Goal: Transaction & Acquisition: Obtain resource

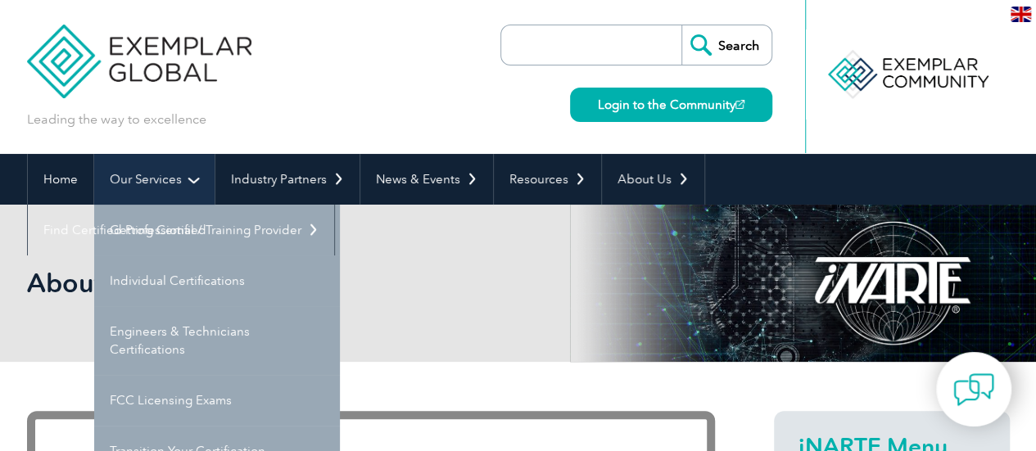
click at [127, 186] on link "Our Services" at bounding box center [154, 179] width 120 height 51
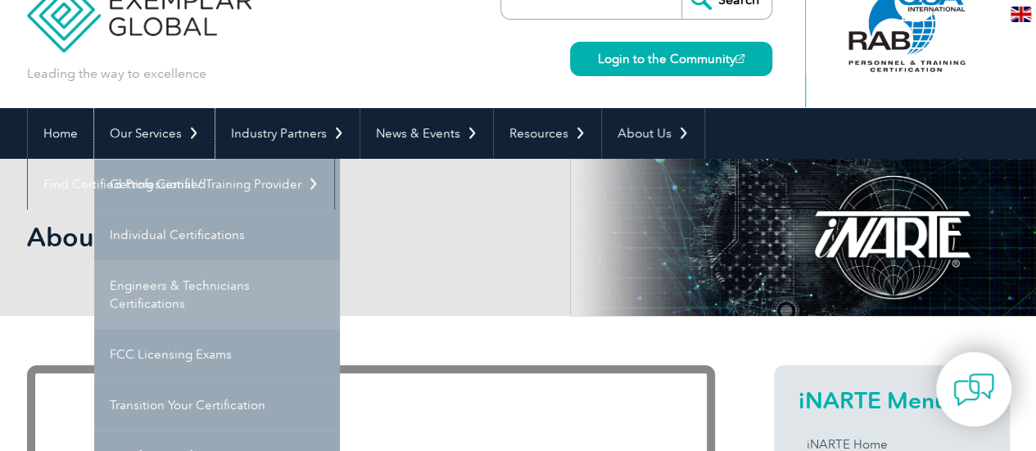
scroll to position [82, 0]
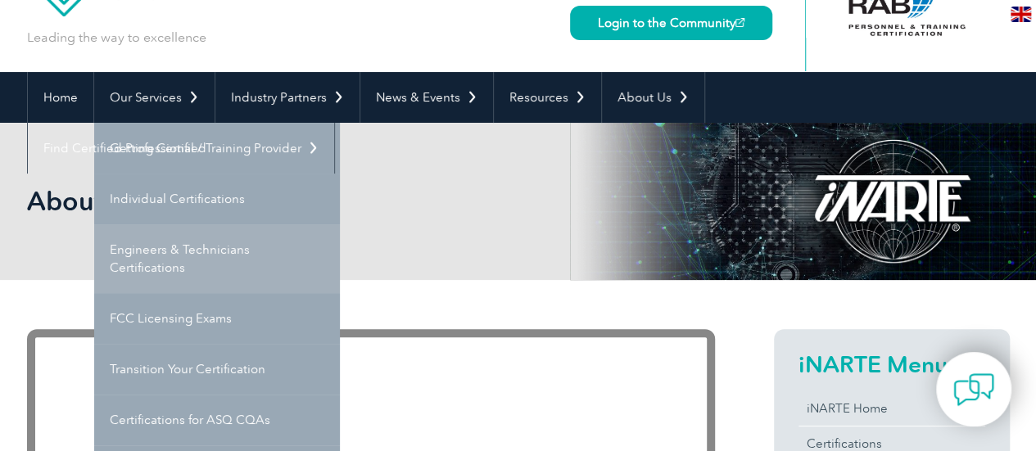
click at [157, 248] on link "Engineers & Technicians Certifications" at bounding box center [217, 258] width 246 height 69
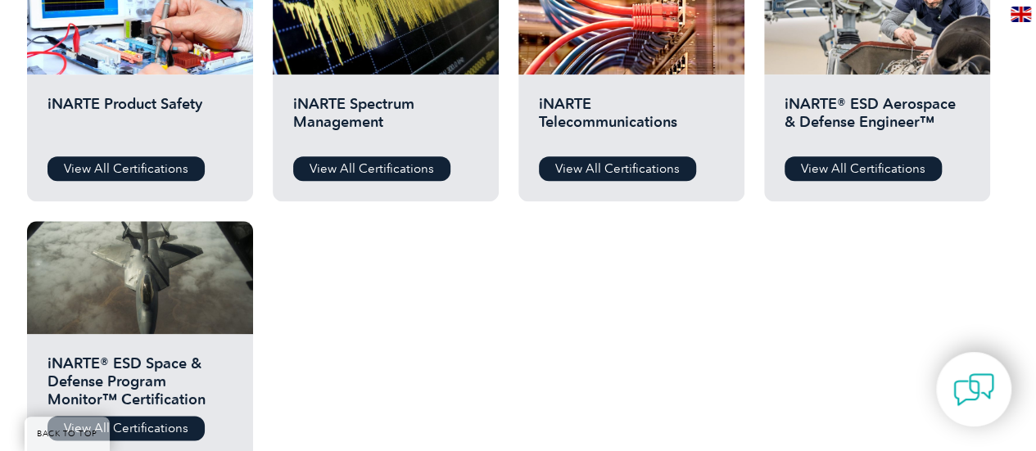
scroll to position [983, 0]
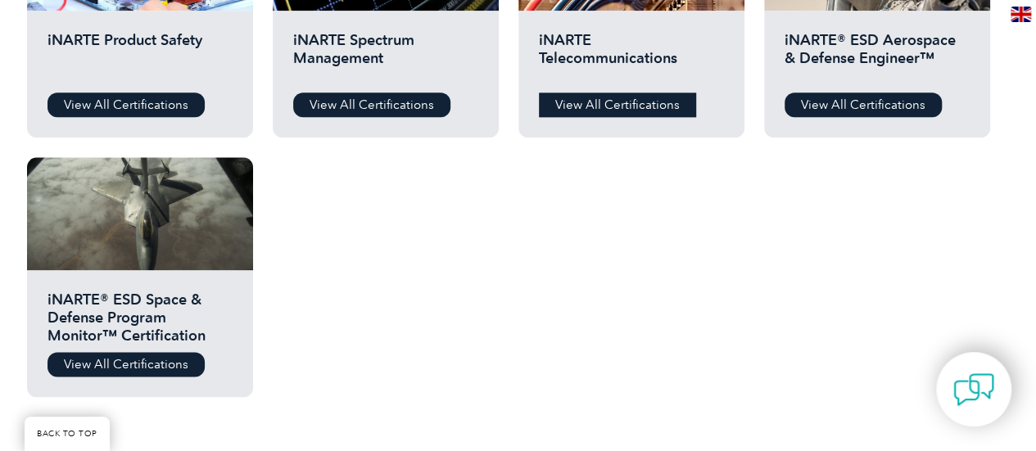
click at [605, 101] on link "View All Certifications" at bounding box center [617, 105] width 157 height 25
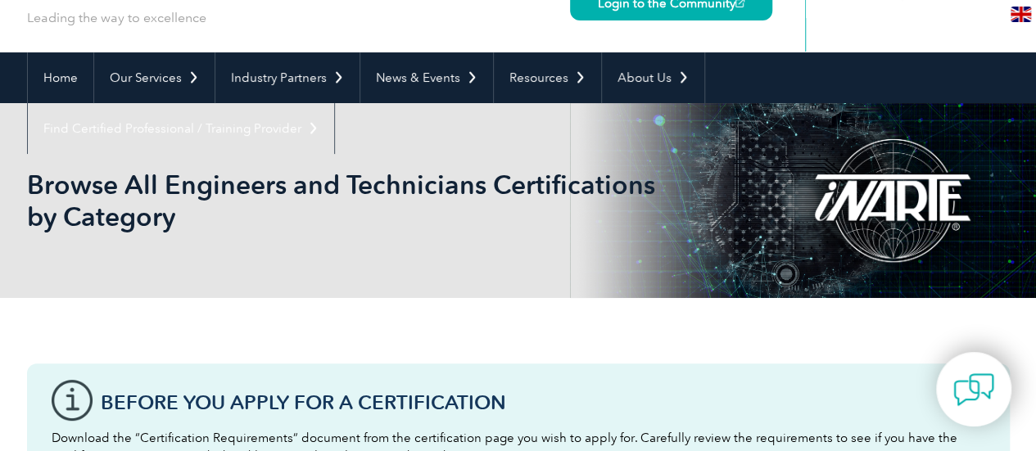
scroll to position [0, 0]
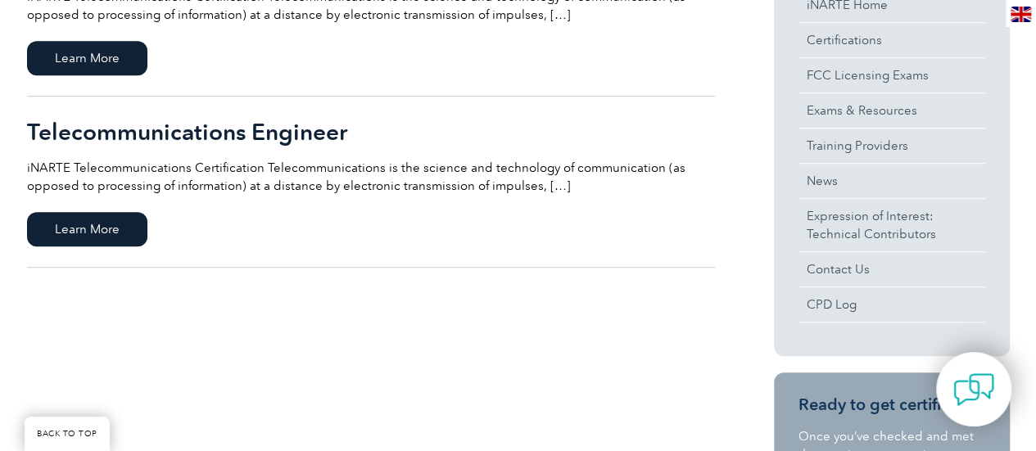
scroll to position [246, 0]
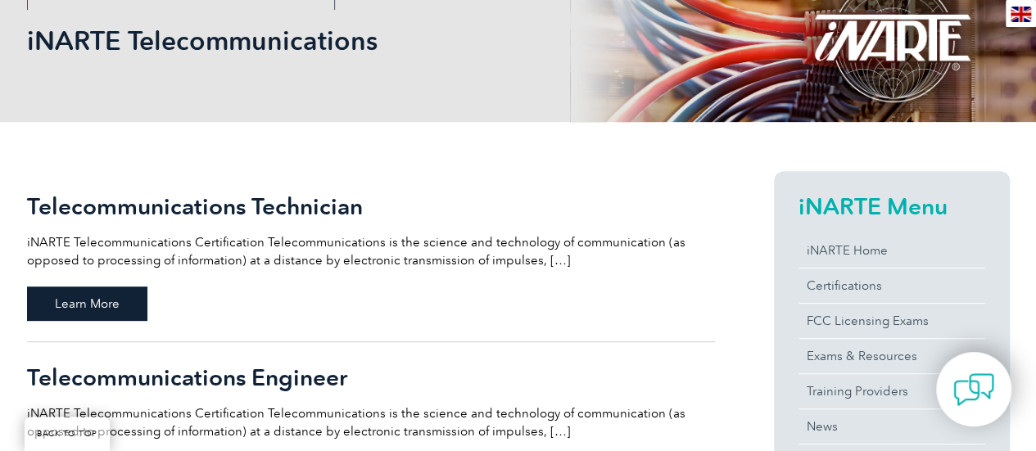
click at [93, 301] on span "Learn More" at bounding box center [87, 304] width 120 height 34
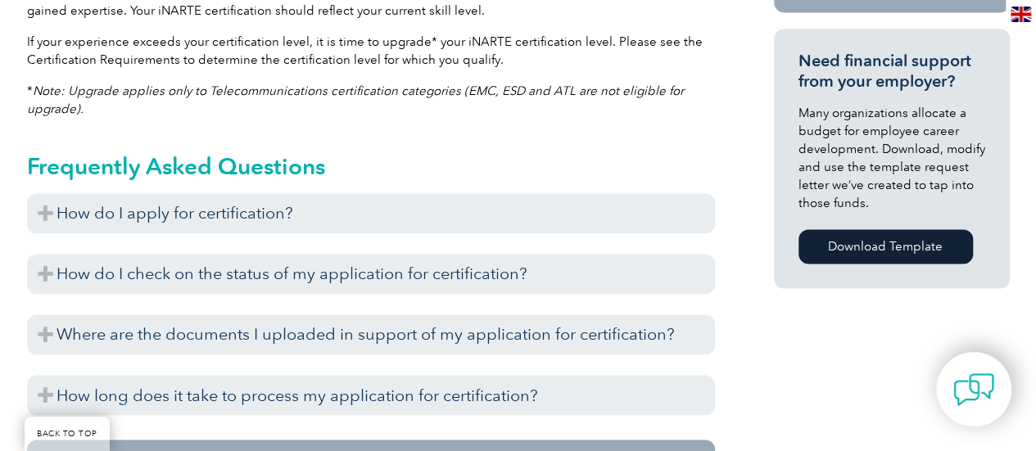
scroll to position [1134, 0]
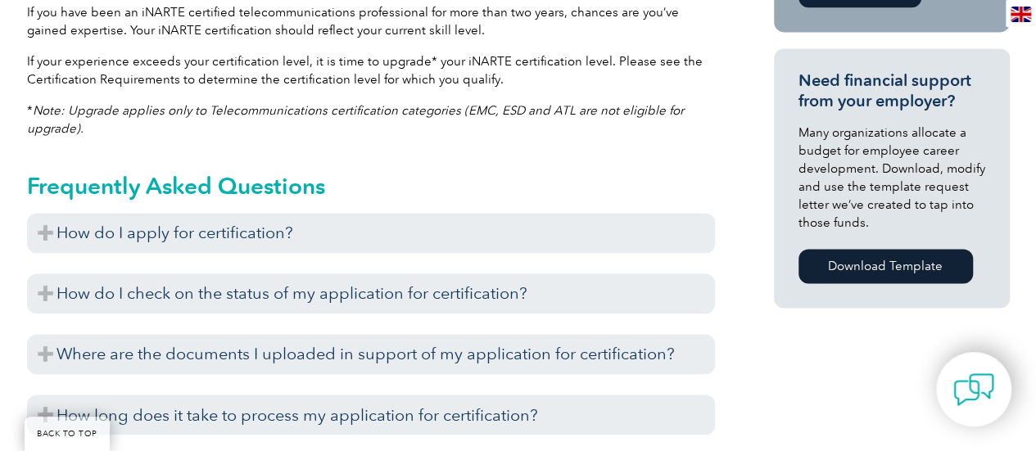
click at [1017, 21] on img at bounding box center [1021, 15] width 20 height 16
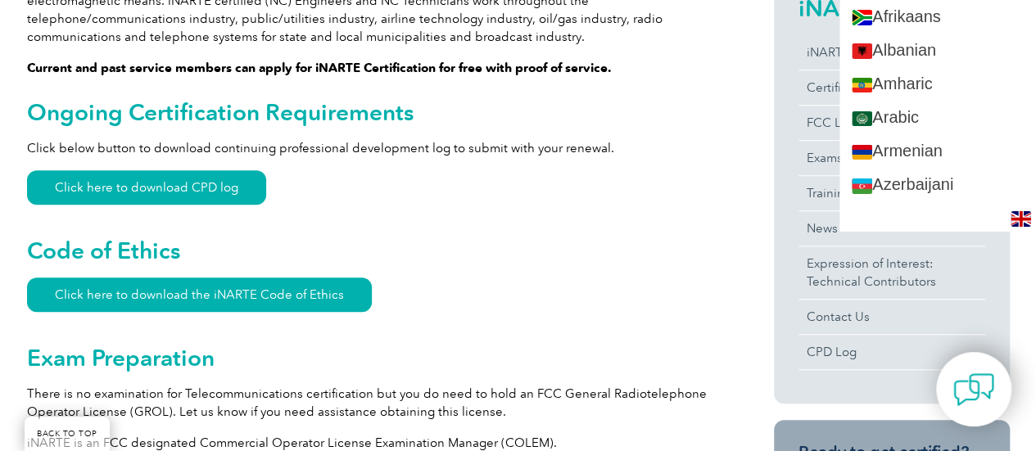
scroll to position [0, 0]
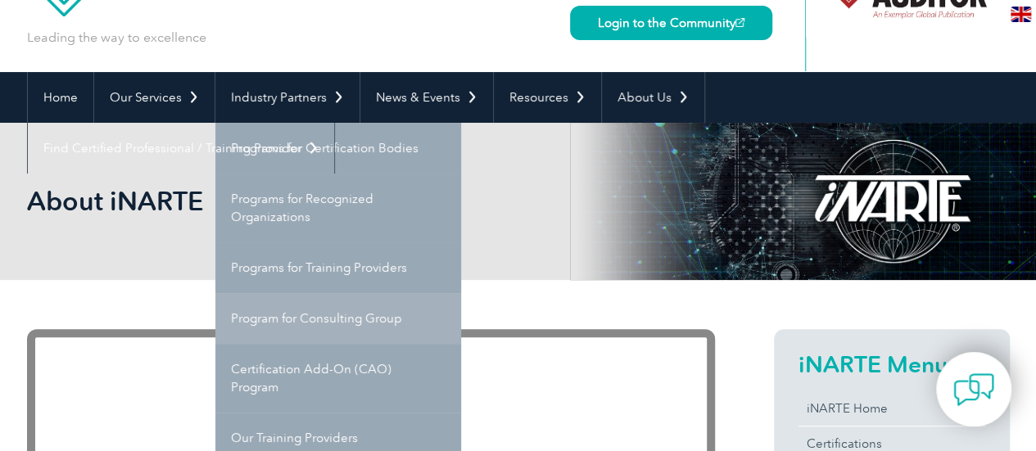
scroll to position [164, 0]
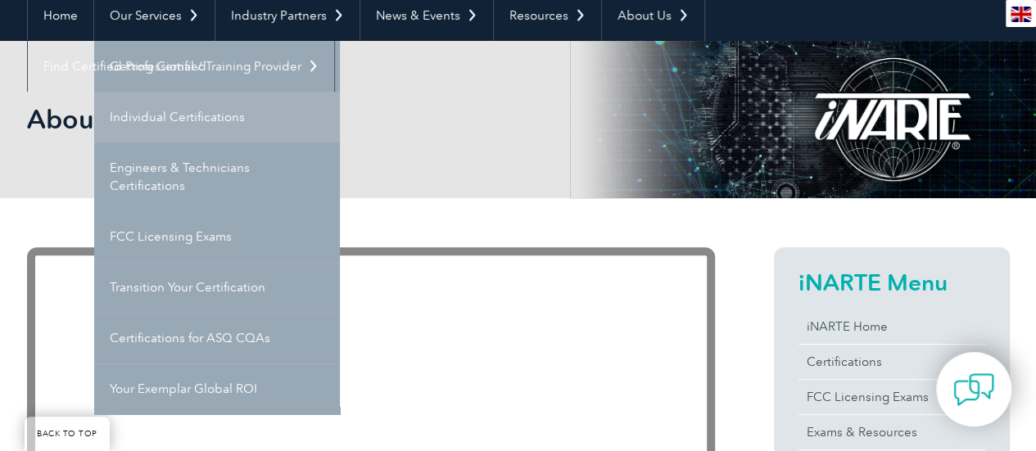
click at [134, 115] on link "Individual Certifications" at bounding box center [217, 117] width 246 height 51
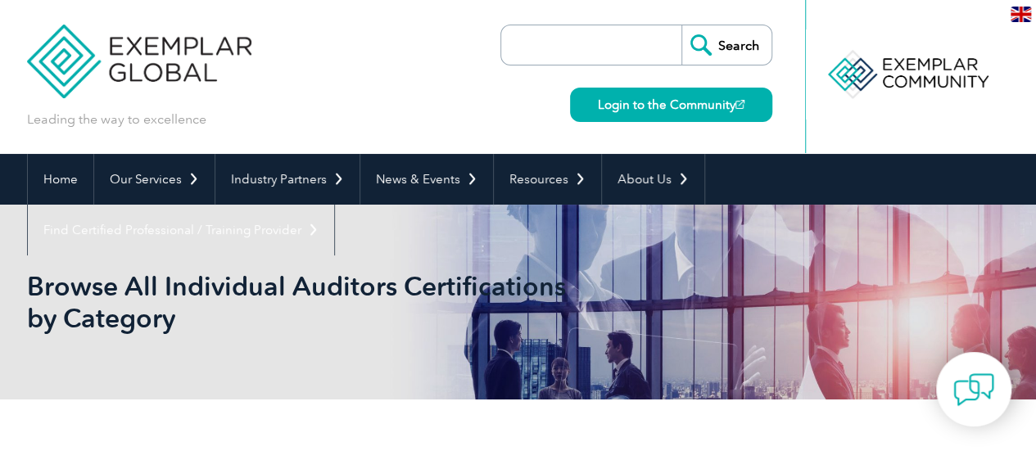
click at [1019, 10] on img at bounding box center [1021, 15] width 20 height 16
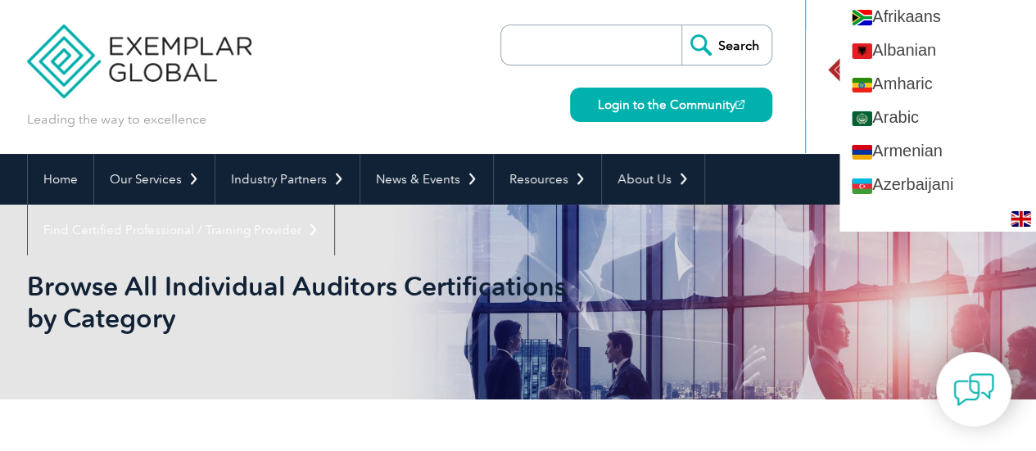
click at [301, 73] on div "Leading the way to excellence Search" at bounding box center [518, 77] width 983 height 154
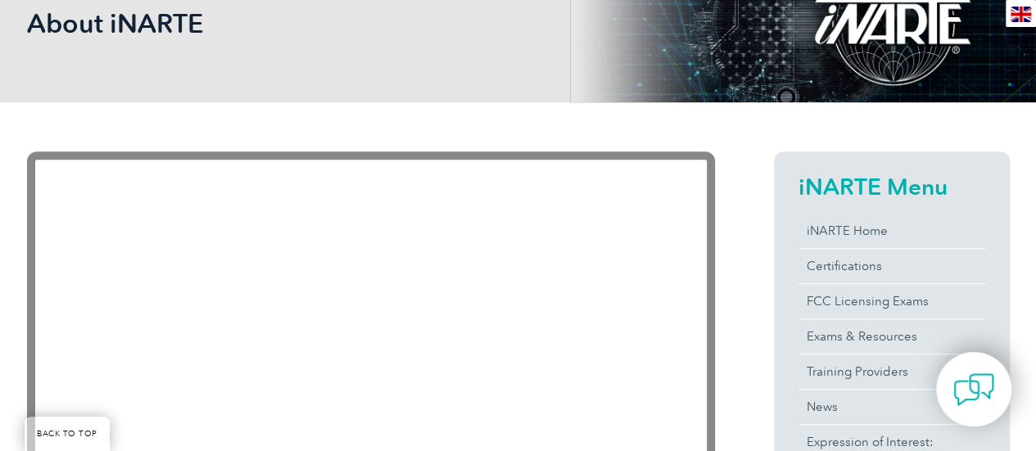
scroll to position [492, 0]
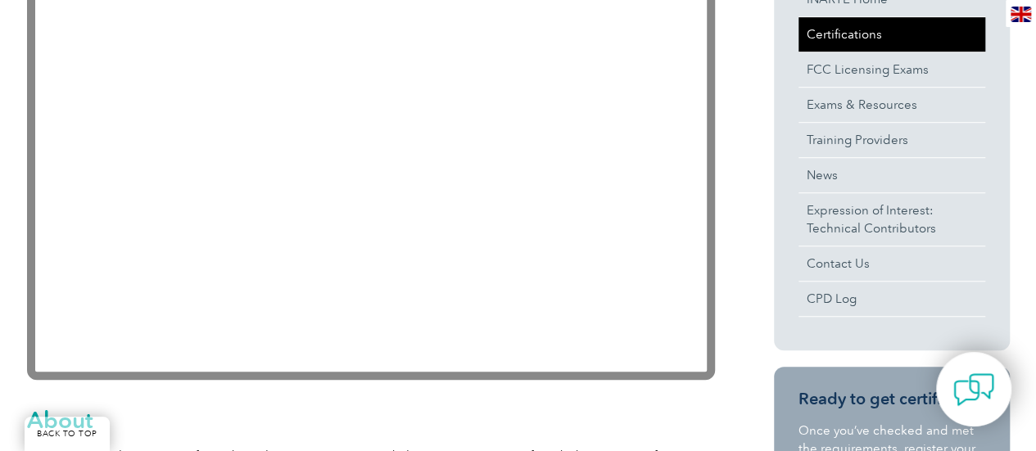
click at [846, 31] on link "Certifications" at bounding box center [892, 34] width 187 height 34
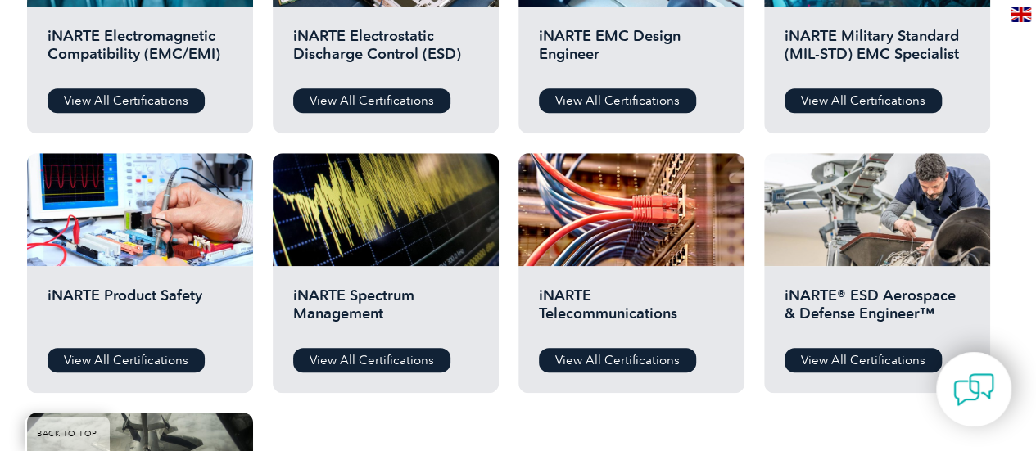
scroll to position [737, 0]
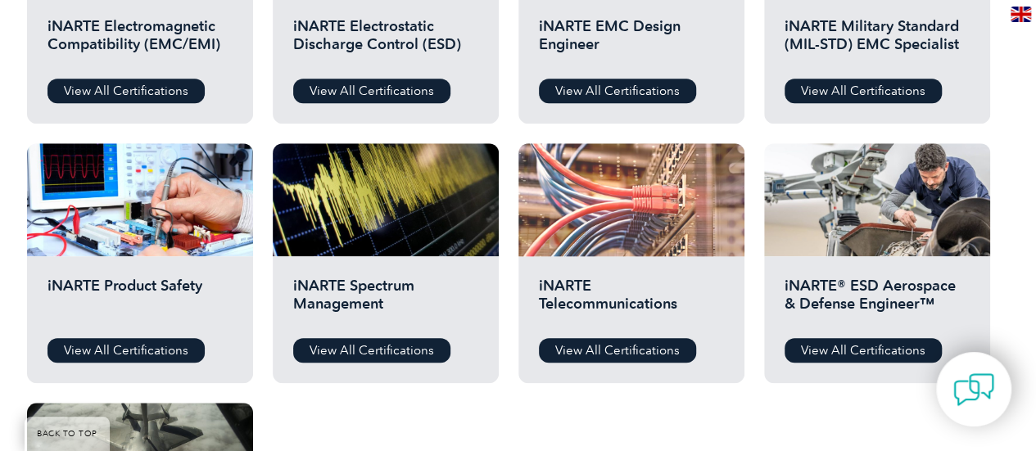
click at [601, 207] on div at bounding box center [632, 199] width 226 height 113
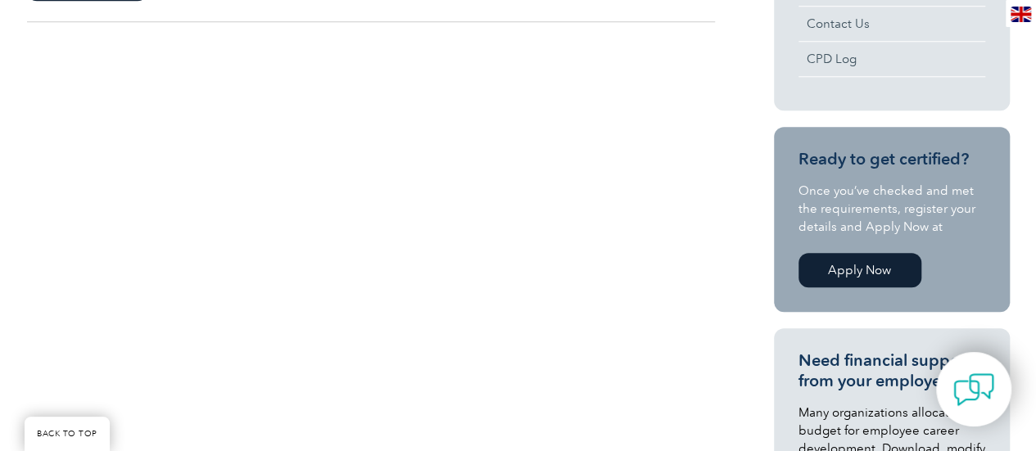
scroll to position [328, 0]
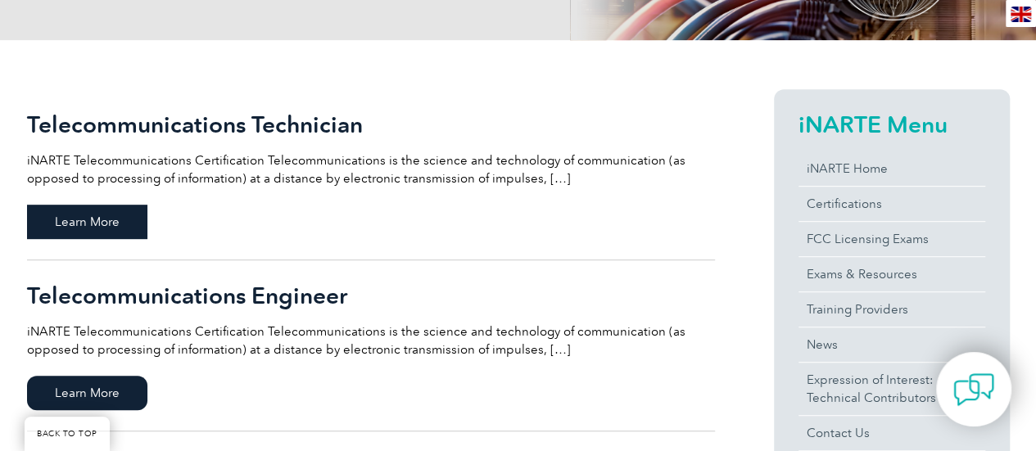
click at [82, 222] on span "Learn More" at bounding box center [87, 222] width 120 height 34
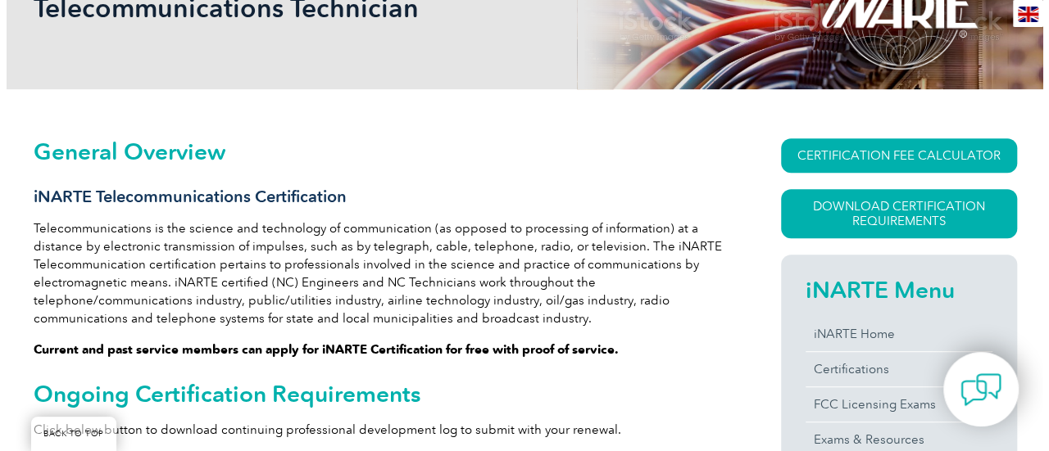
scroll to position [253, 0]
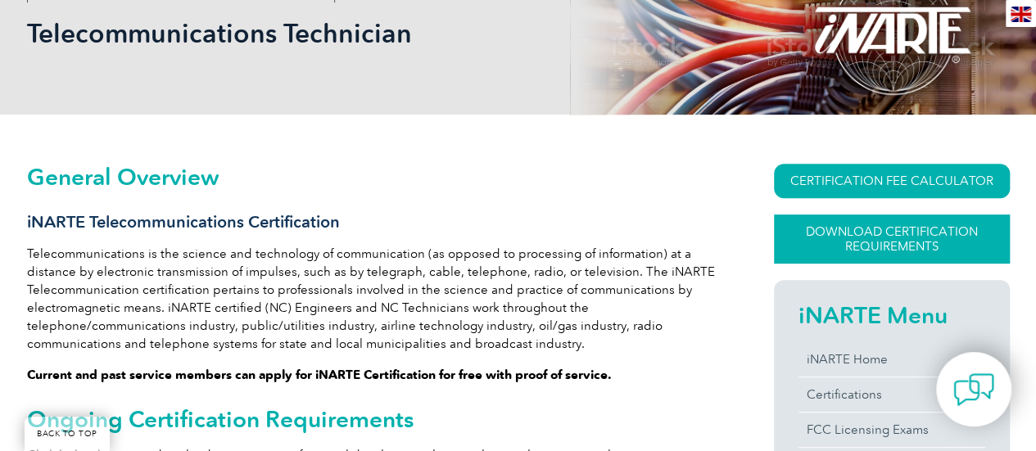
click at [833, 246] on link "Download Certification Requirements" at bounding box center [892, 239] width 236 height 49
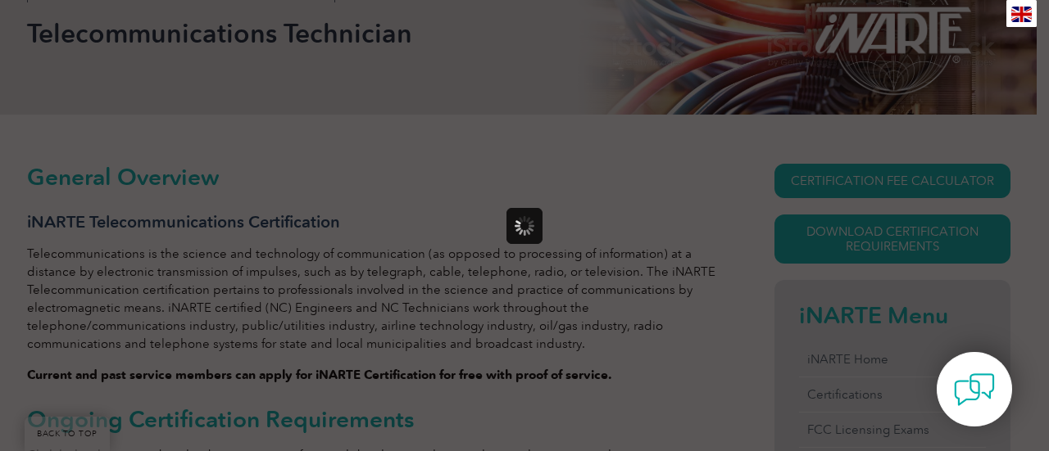
scroll to position [0, 0]
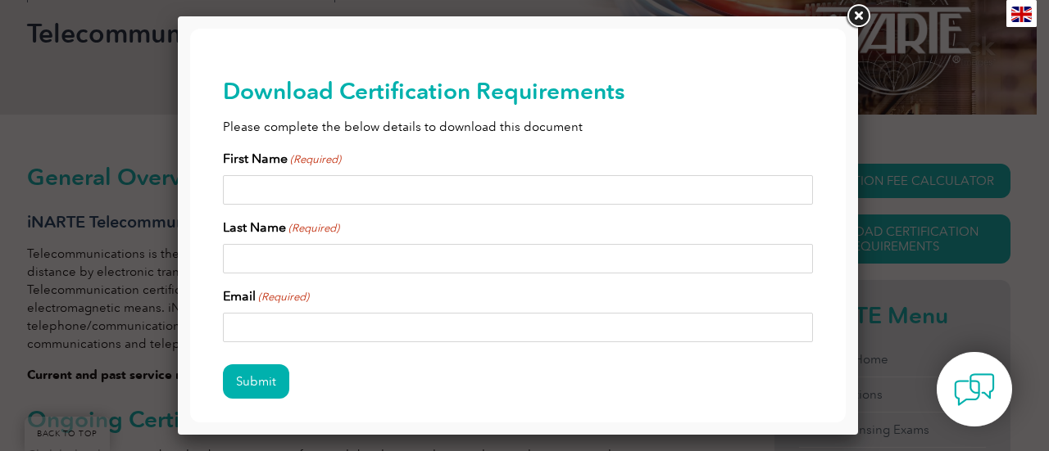
click at [283, 197] on input "First Name (Required)" at bounding box center [518, 189] width 590 height 29
type input "[PERSON_NAME]"
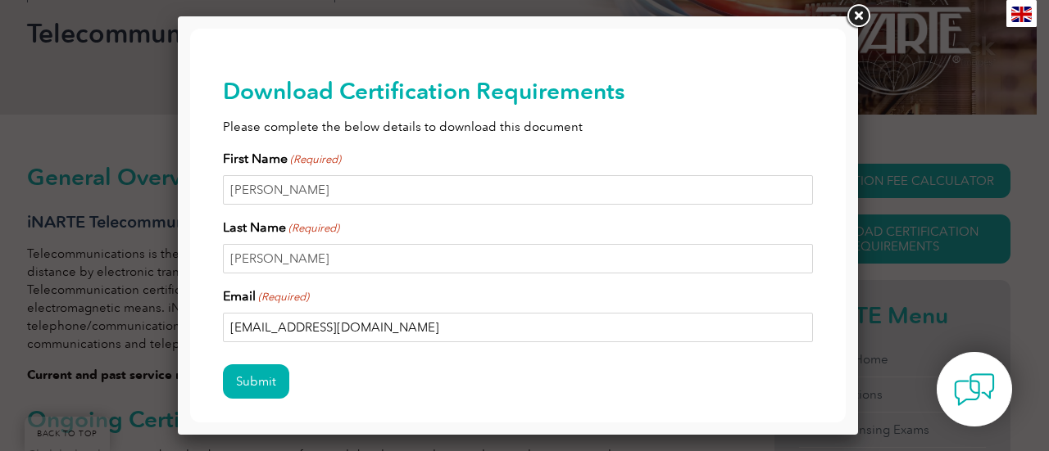
drag, startPoint x: 383, startPoint y: 327, endPoint x: 208, endPoint y: 322, distance: 174.6
click at [208, 322] on div "Download Certification Requirements Please complete the below details to downlo…" at bounding box center [517, 265] width 655 height 472
type input "[EMAIL_ADDRESS][DOMAIN_NAME]"
click at [223, 365] on input "Submit" at bounding box center [256, 382] width 66 height 34
click at [250, 380] on input "Submit" at bounding box center [256, 382] width 66 height 34
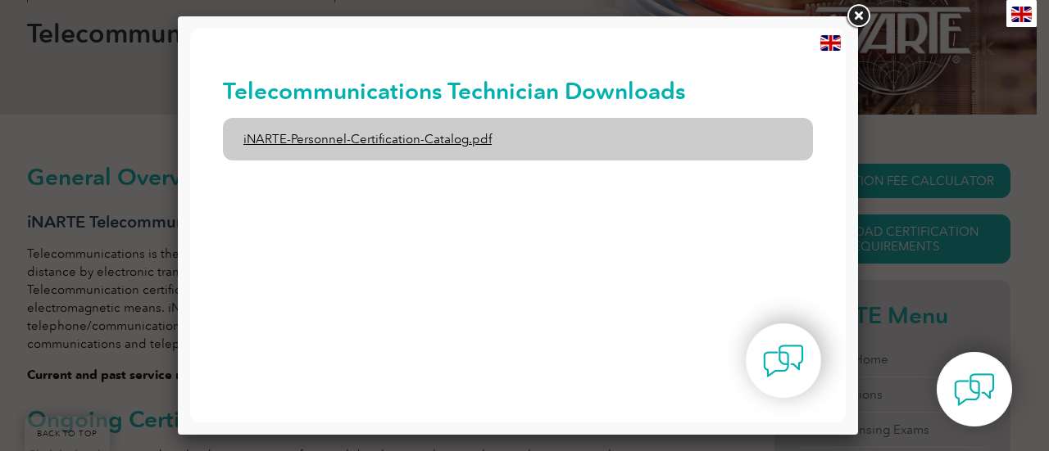
click at [522, 145] on link "iNARTE-Personnel-Certification-Catalog.pdf" at bounding box center [518, 139] width 590 height 43
